Goal: Task Accomplishment & Management: Manage account settings

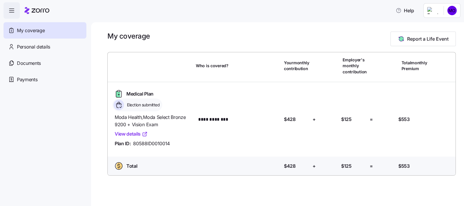
click at [453, 9] on html "**********" at bounding box center [232, 101] width 464 height 202
click at [441, 34] on div "Log out" at bounding box center [436, 35] width 23 height 6
